Goal: Information Seeking & Learning: Learn about a topic

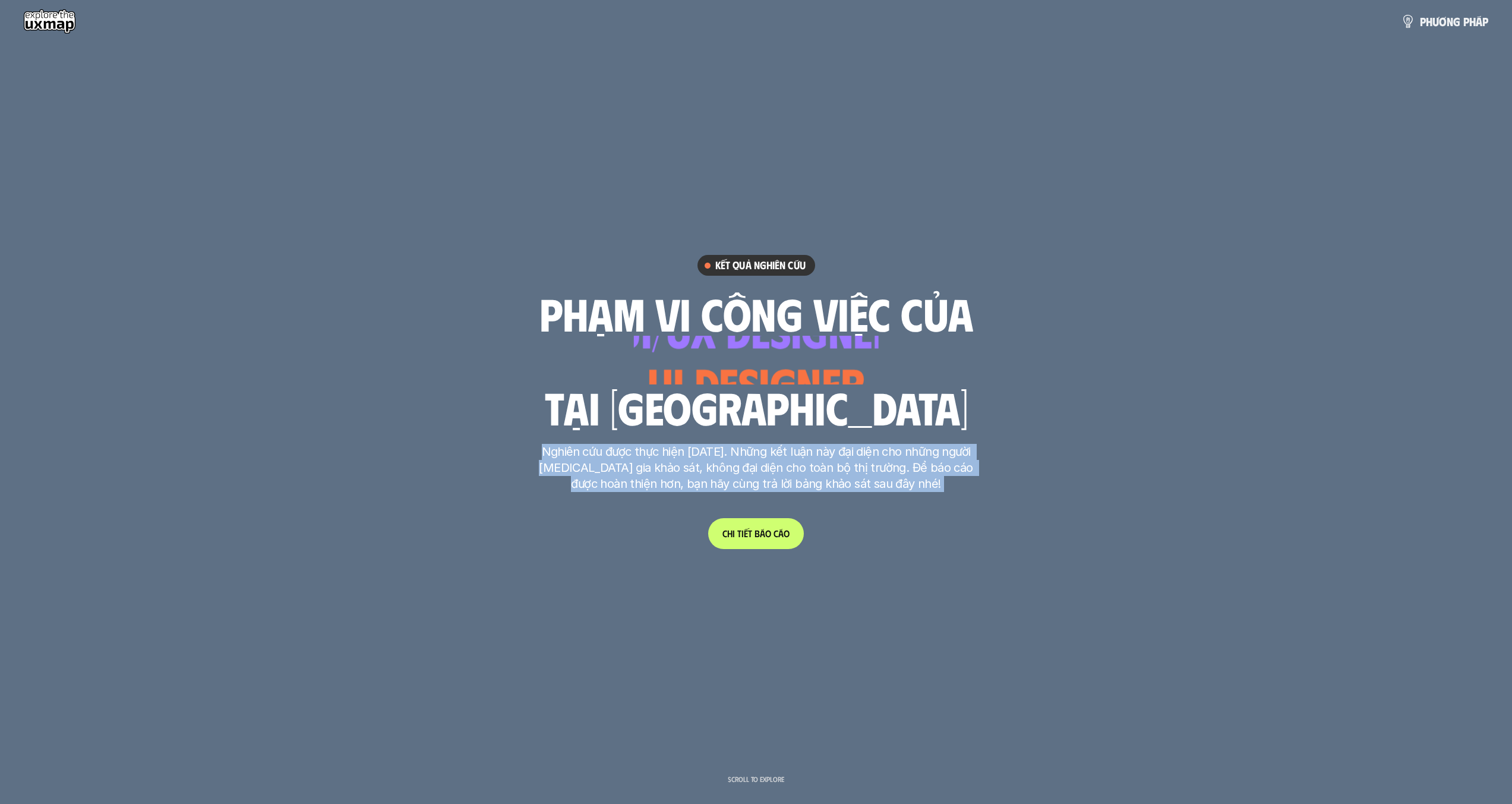
drag, startPoint x: 564, startPoint y: 441, endPoint x: 991, endPoint y: 472, distance: 428.1
click at [658, 453] on p "Nghiên cứu được thực hiện [DATE]. Những kết luận này đại diện cho những người […" at bounding box center [756, 467] width 446 height 48
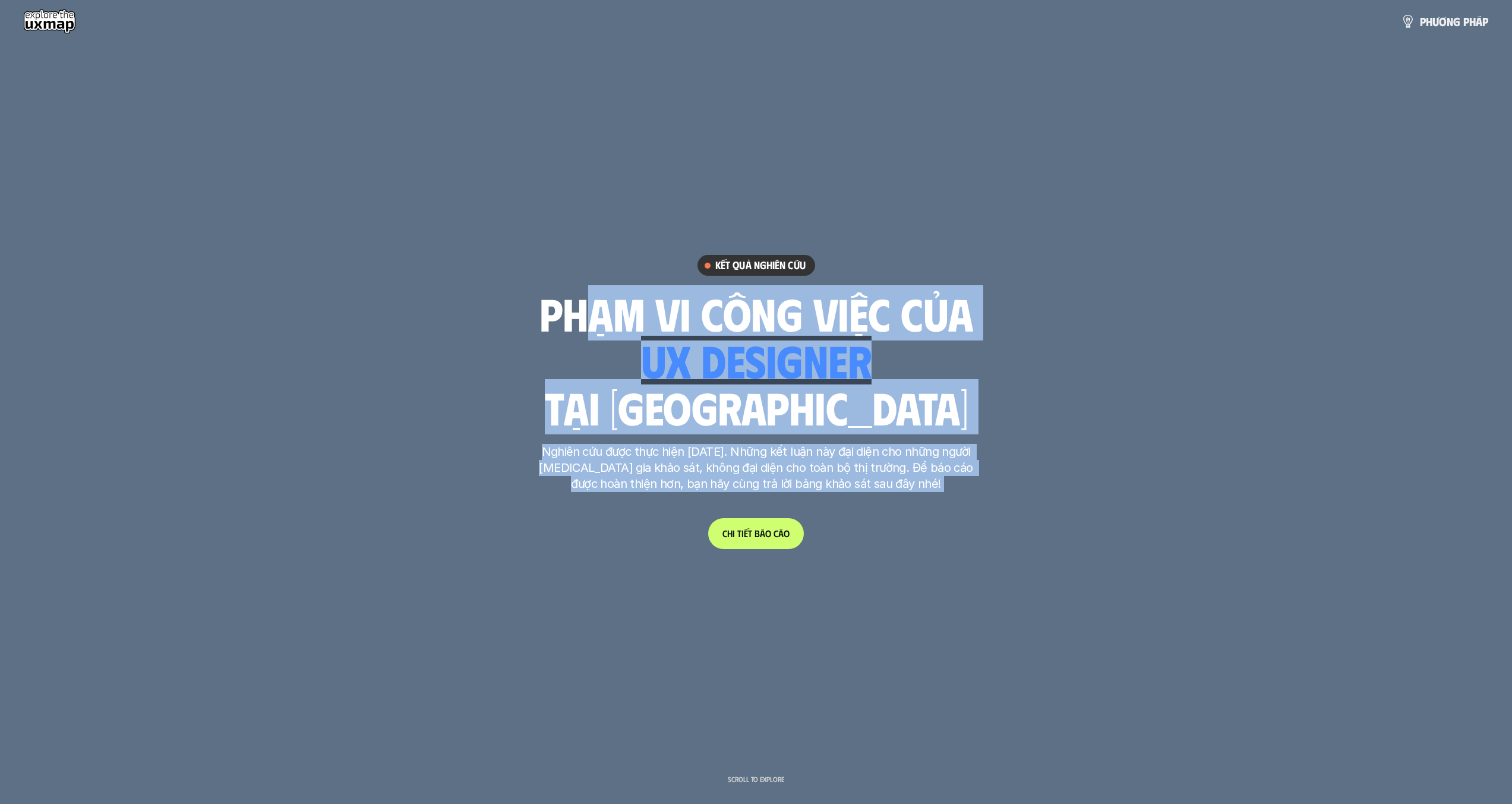
drag, startPoint x: 599, startPoint y: 308, endPoint x: 979, endPoint y: 316, distance: 380.1
click at [767, 465] on p "Nghiên cứu được thực hiện [DATE]. Những kết luận này đại diện cho những người […" at bounding box center [756, 467] width 446 height 48
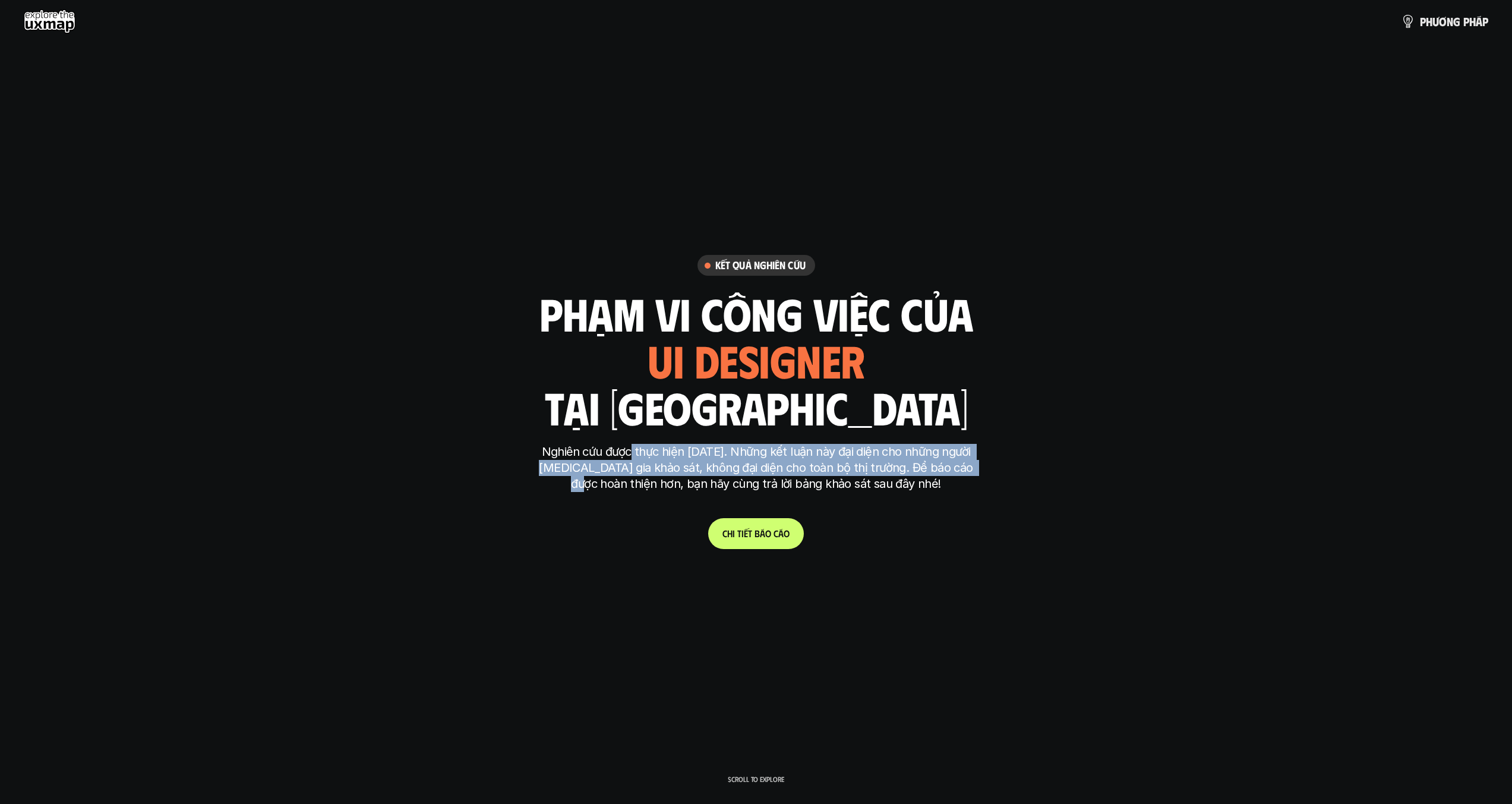
drag, startPoint x: 624, startPoint y: 458, endPoint x: 973, endPoint y: 473, distance: 349.3
click at [973, 473] on p "Nghiên cứu được thực hiện [DATE]. Những kết luận này đại diện cho những người […" at bounding box center [756, 467] width 446 height 48
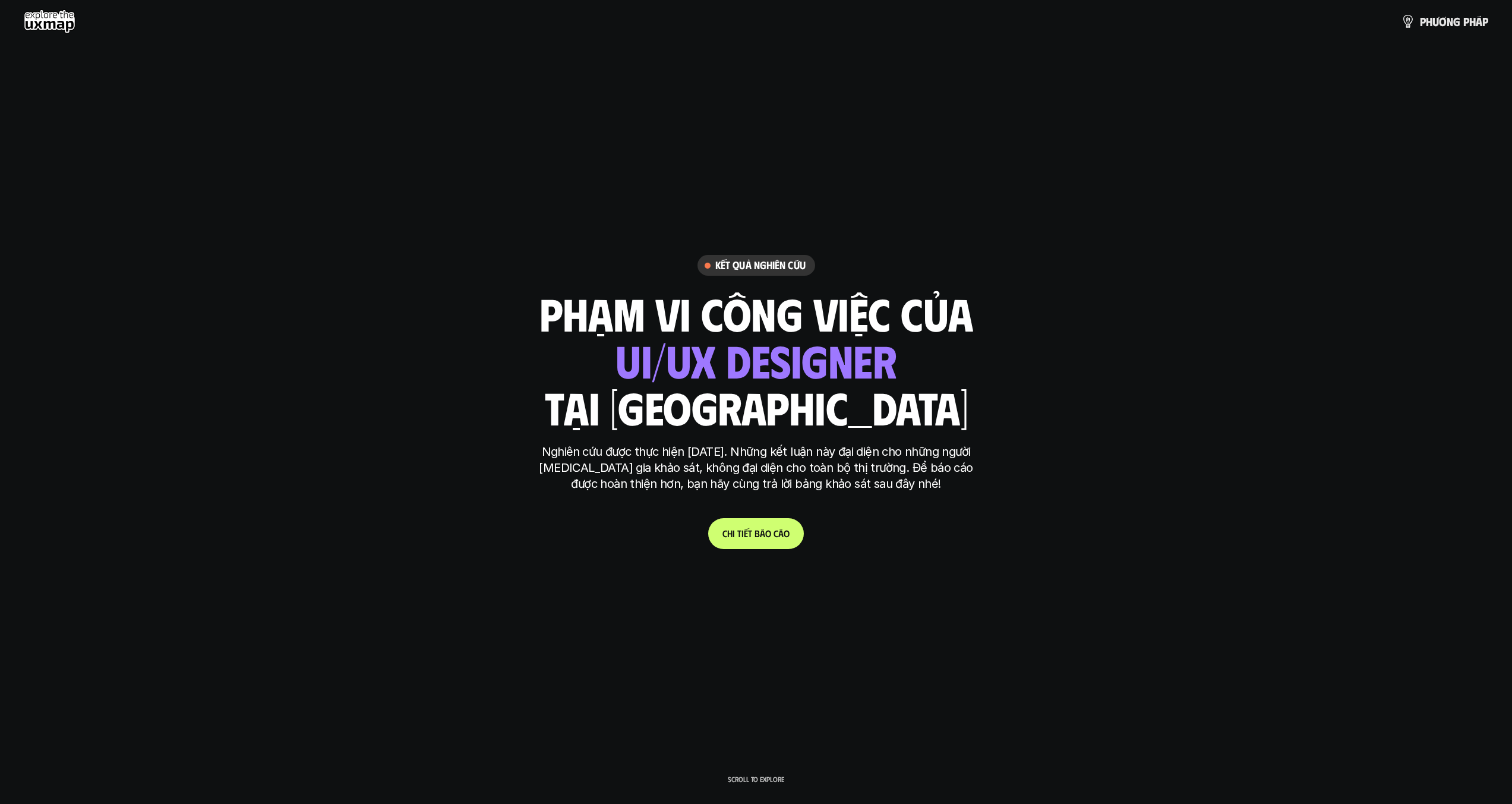
click at [973, 473] on p "Nghiên cứu được thực hiện [DATE]. Những kết luận này đại diện cho những người […" at bounding box center [756, 467] width 446 height 48
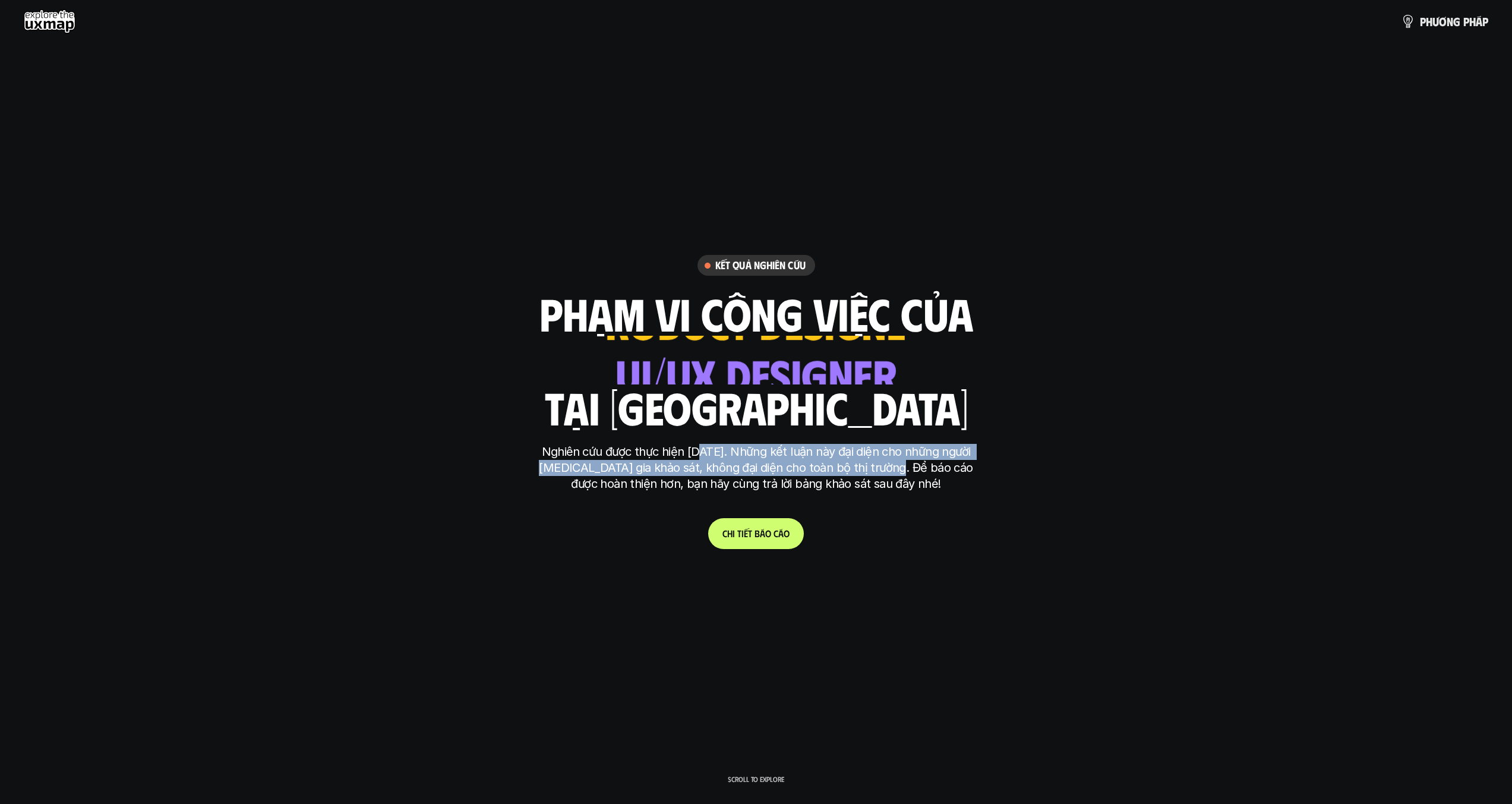
drag, startPoint x: 734, startPoint y: 459, endPoint x: 884, endPoint y: 474, distance: 150.7
click at [884, 474] on p "Nghiên cứu được thực hiện [DATE]. Những kết luận này đại diện cho những người […" at bounding box center [756, 467] width 446 height 48
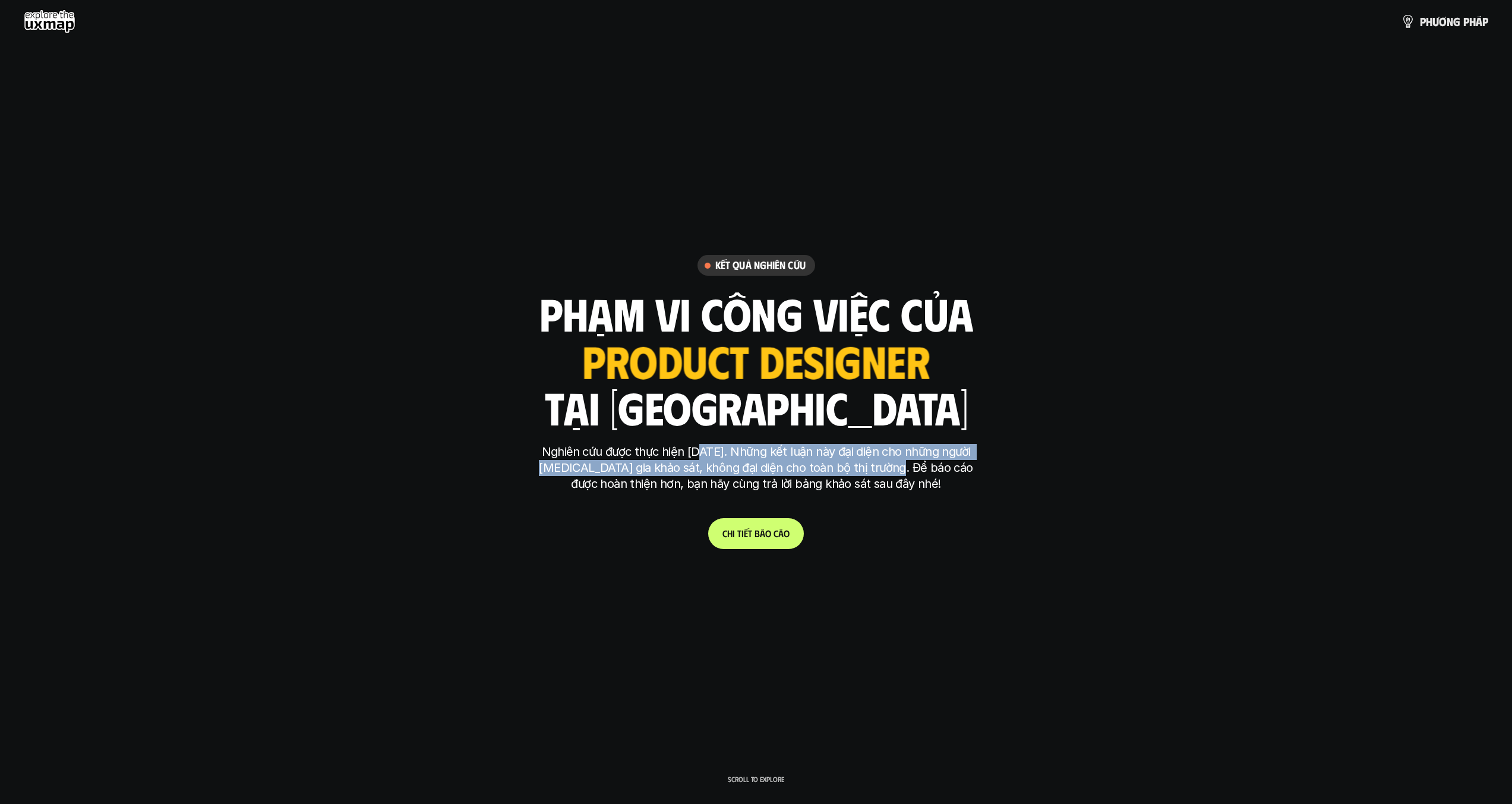
click at [884, 474] on p "Nghiên cứu được thực hiện [DATE]. Những kết luận này đại diện cho những người […" at bounding box center [756, 467] width 446 height 48
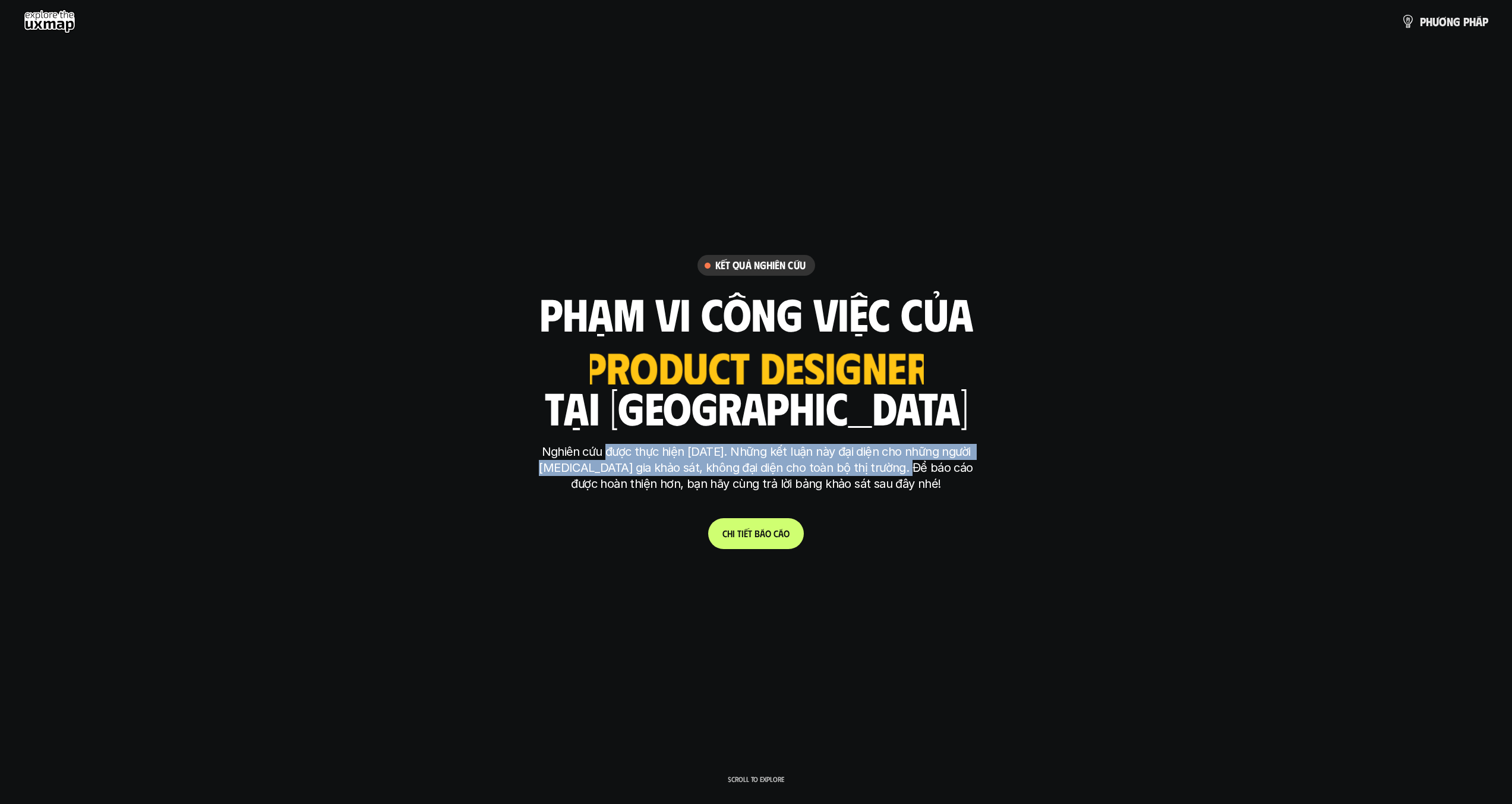
drag, startPoint x: 600, startPoint y: 449, endPoint x: 894, endPoint y: 475, distance: 295.1
click at [894, 475] on p "Nghiên cứu được thực hiện [DATE]. Những kết luận này đại diện cho những người […" at bounding box center [756, 467] width 446 height 48
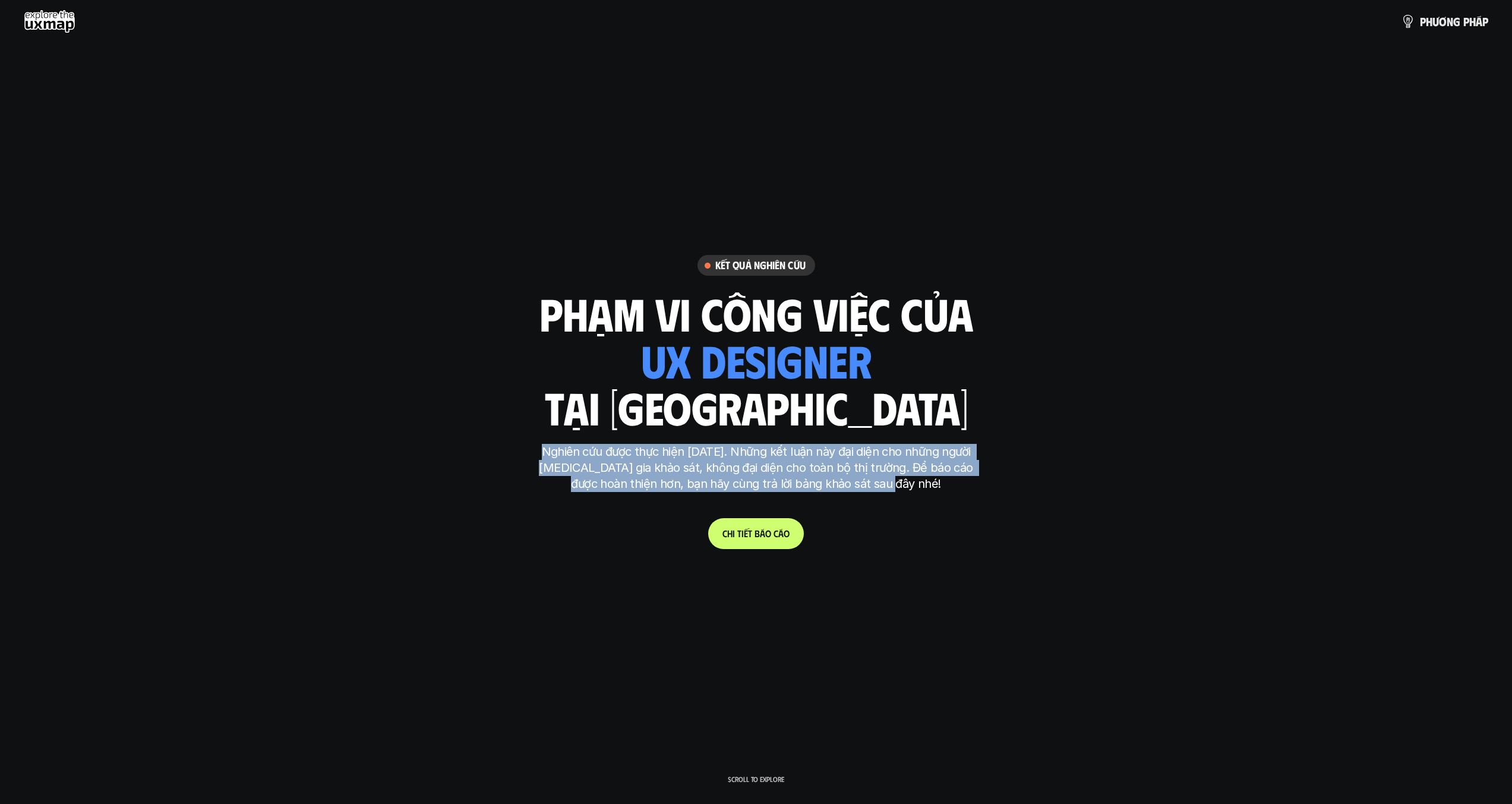
drag, startPoint x: 680, startPoint y: 455, endPoint x: 945, endPoint y: 482, distance: 266.4
click at [945, 482] on p "Nghiên cứu được thực hiện [DATE]. Những kết luận này đại diện cho những người […" at bounding box center [756, 467] width 446 height 48
drag, startPoint x: 538, startPoint y: 455, endPoint x: 972, endPoint y: 481, distance: 434.8
click at [972, 481] on p "Nghiên cứu được thực hiện [DATE]. Những kết luận này đại diện cho những người […" at bounding box center [756, 467] width 446 height 48
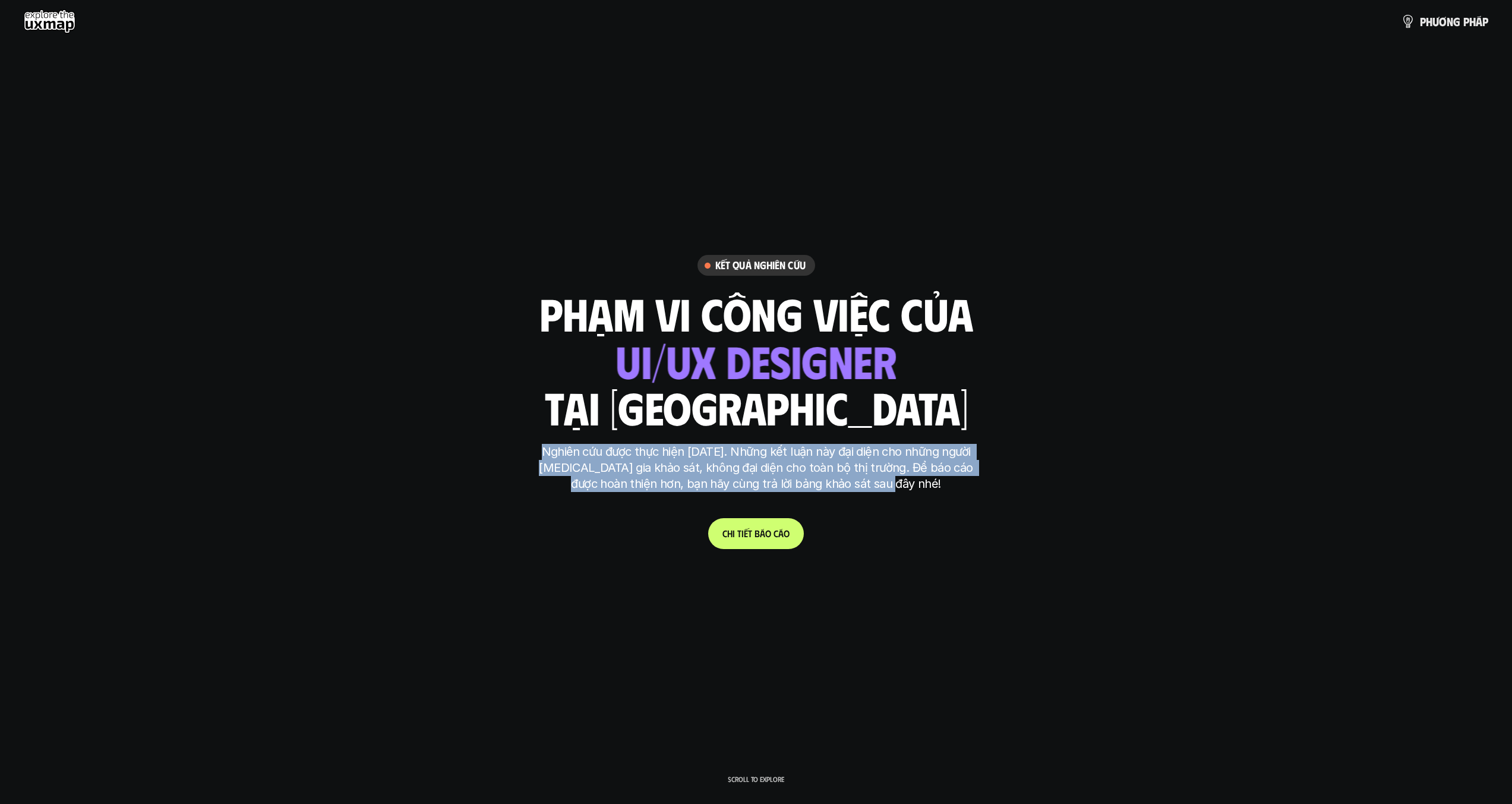
click at [972, 481] on p "Nghiên cứu được thực hiện [DATE]. Những kết luận này đại diện cho những người […" at bounding box center [756, 467] width 446 height 48
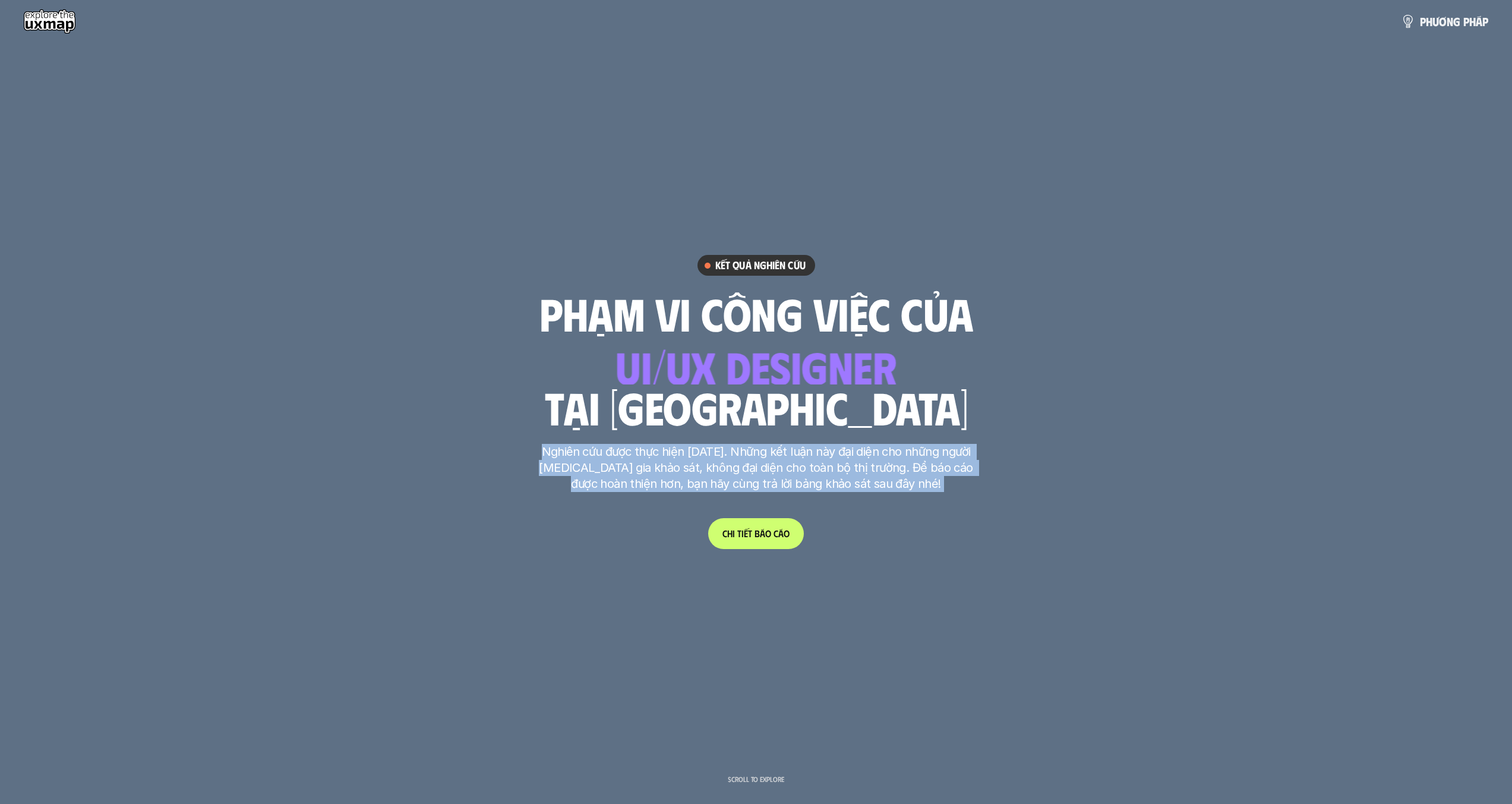
drag, startPoint x: 559, startPoint y: 449, endPoint x: 979, endPoint y: 481, distance: 421.2
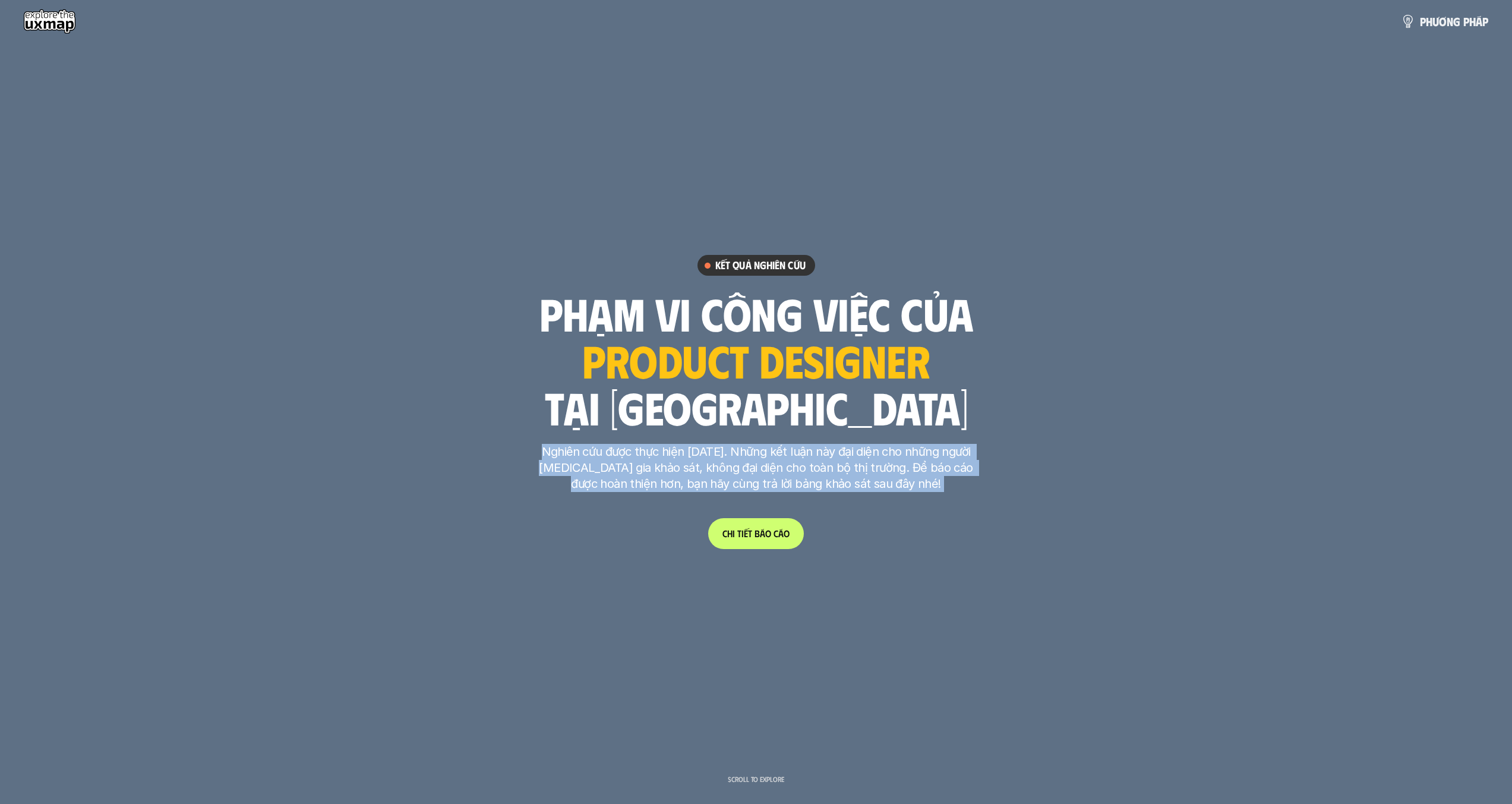
click at [863, 465] on p "Nghiên cứu được thực hiện [DATE]. Những kết luận này đại diện cho những người […" at bounding box center [756, 467] width 446 height 48
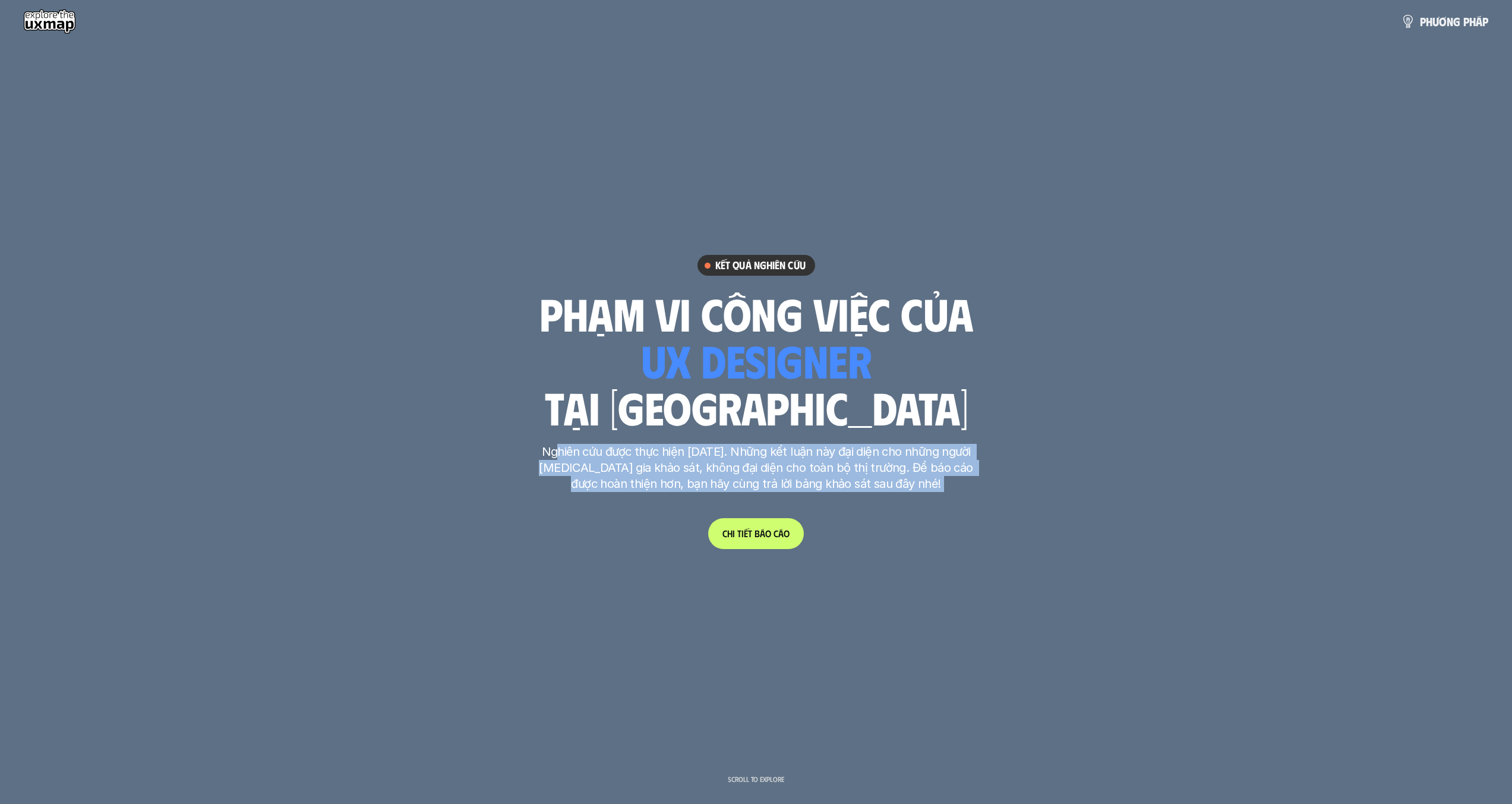
drag, startPoint x: 601, startPoint y: 449, endPoint x: 979, endPoint y: 481, distance: 379.4
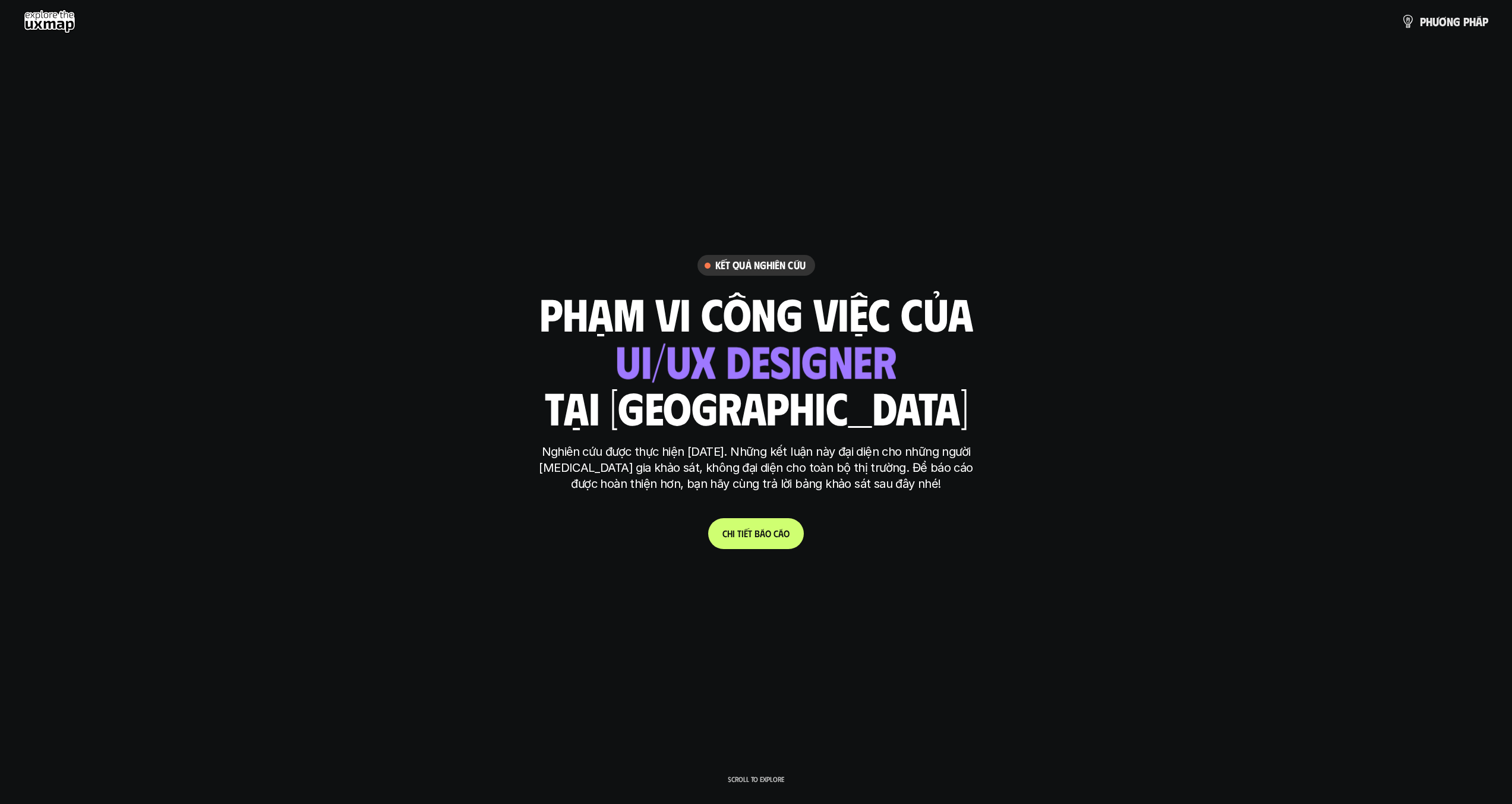
click at [544, 459] on p "Nghiên cứu được thực hiện [DATE]. Những kết luận này đại diện cho những người […" at bounding box center [756, 467] width 446 height 48
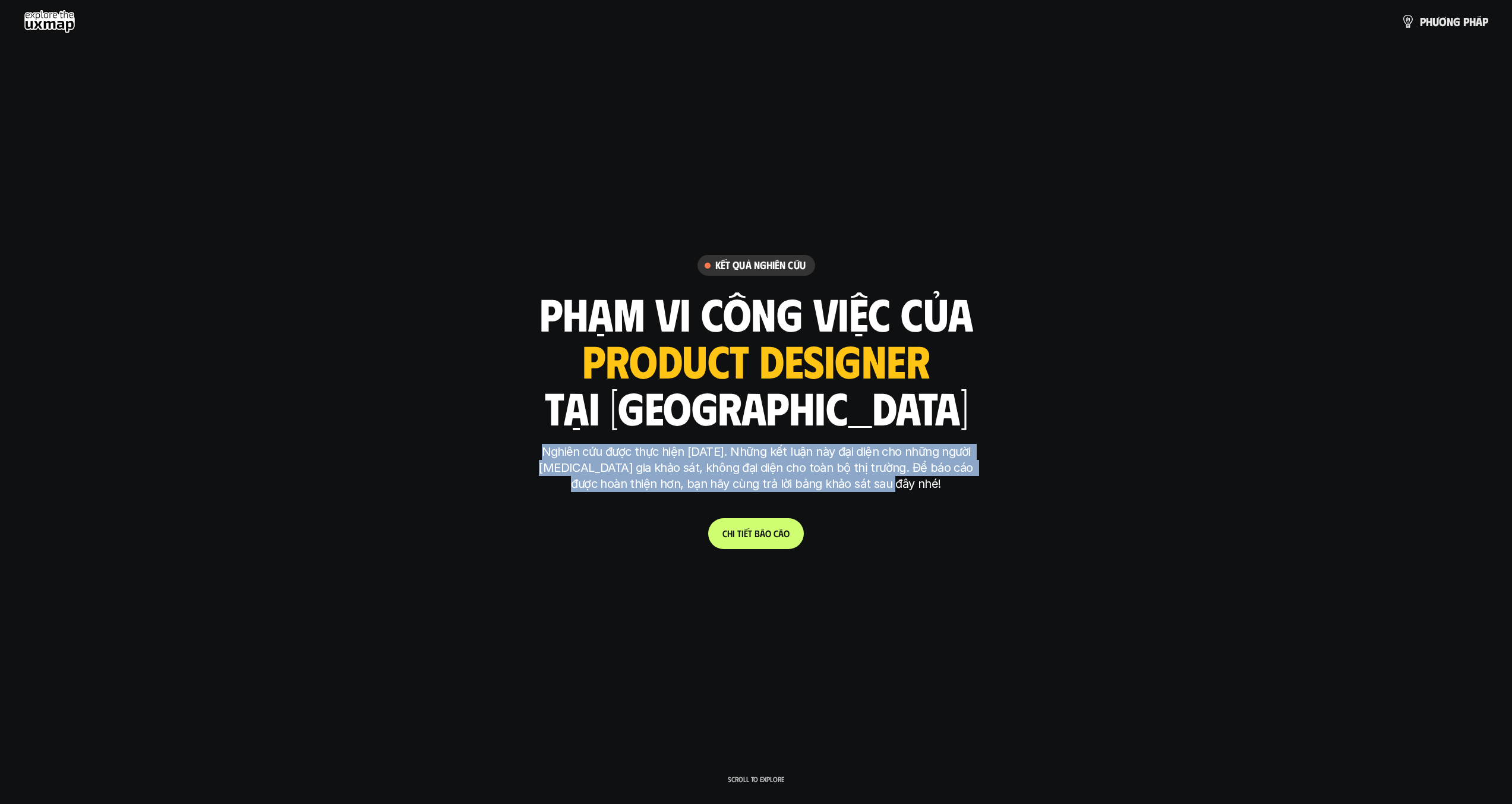
drag, startPoint x: 535, startPoint y: 449, endPoint x: 957, endPoint y: 480, distance: 423.1
click at [957, 480] on p "Nghiên cứu được thực hiện [DATE]. Những kết luận này đại diện cho những người […" at bounding box center [756, 467] width 446 height 48
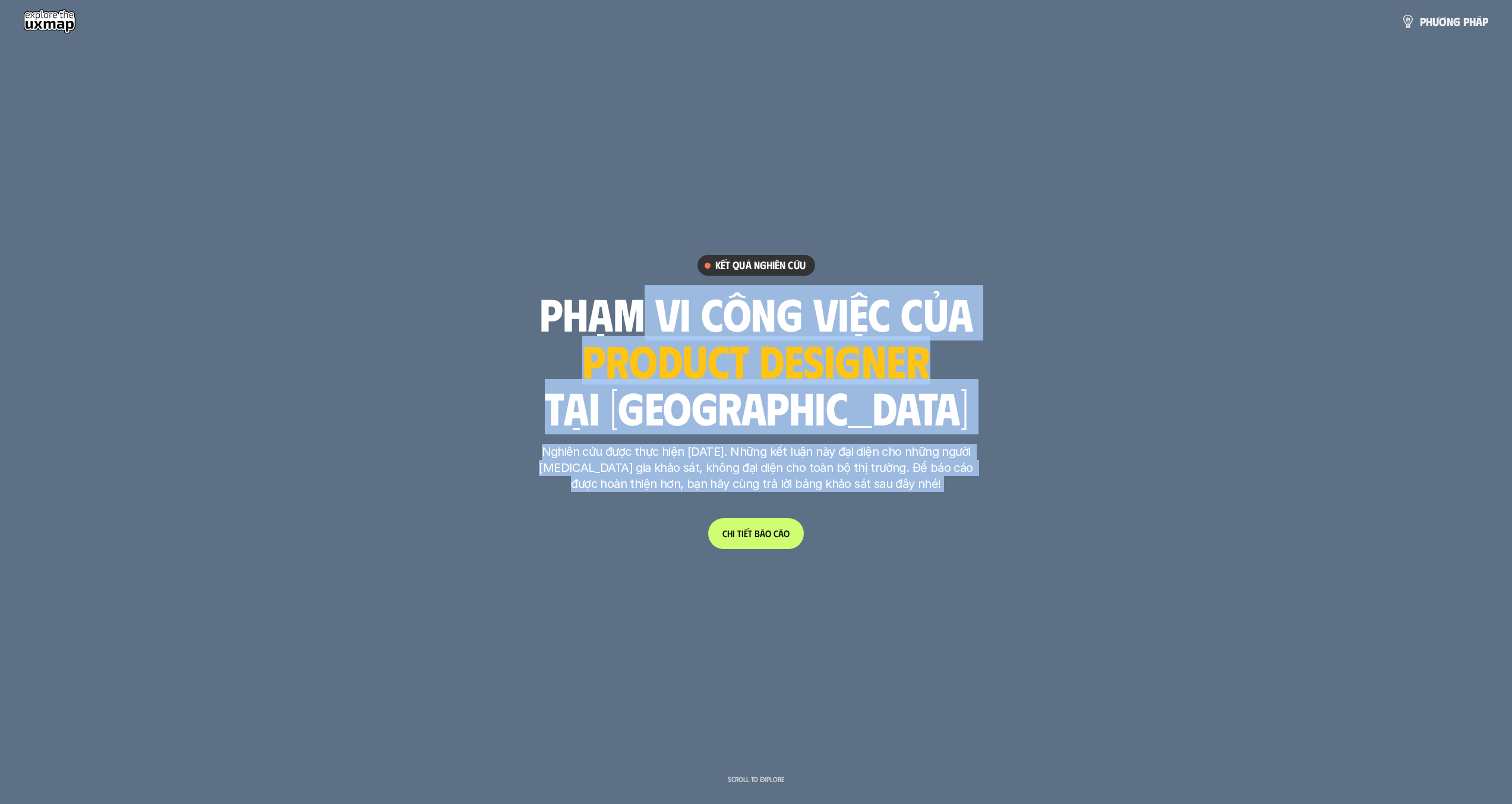
drag, startPoint x: 616, startPoint y: 305, endPoint x: 980, endPoint y: 366, distance: 369.1
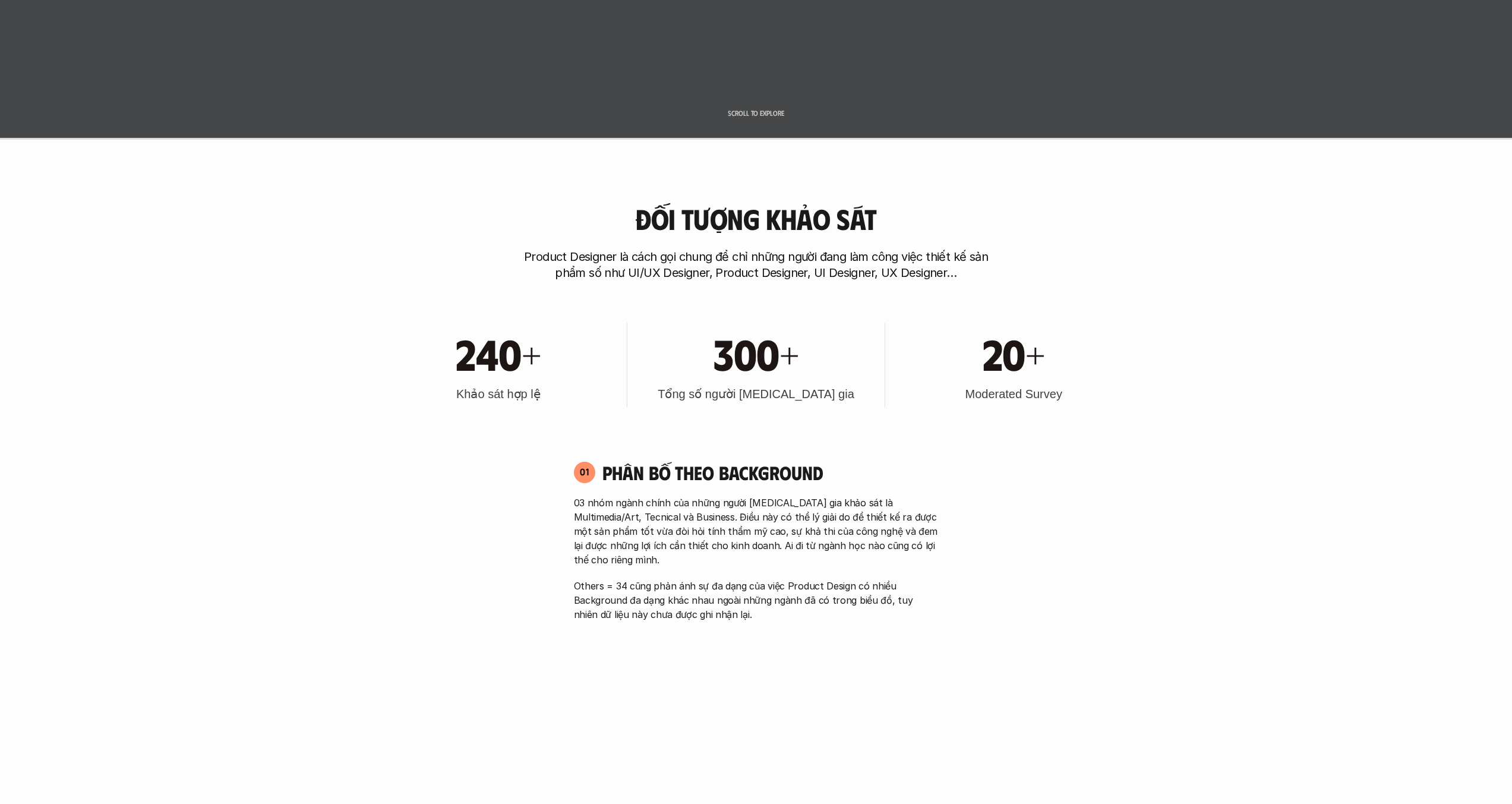
scroll to position [855, 0]
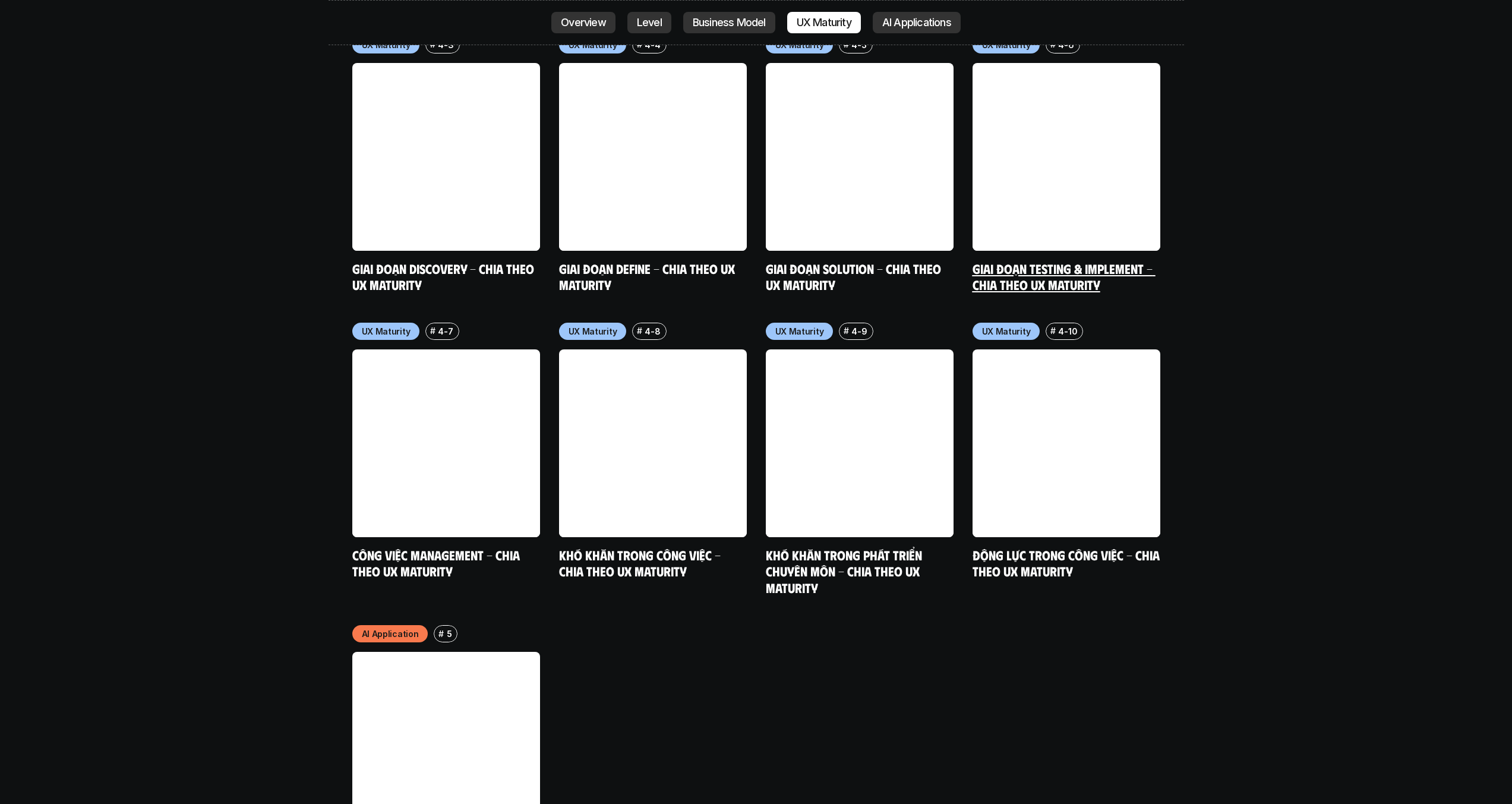
scroll to position [6416, 0]
